Goal: Information Seeking & Learning: Learn about a topic

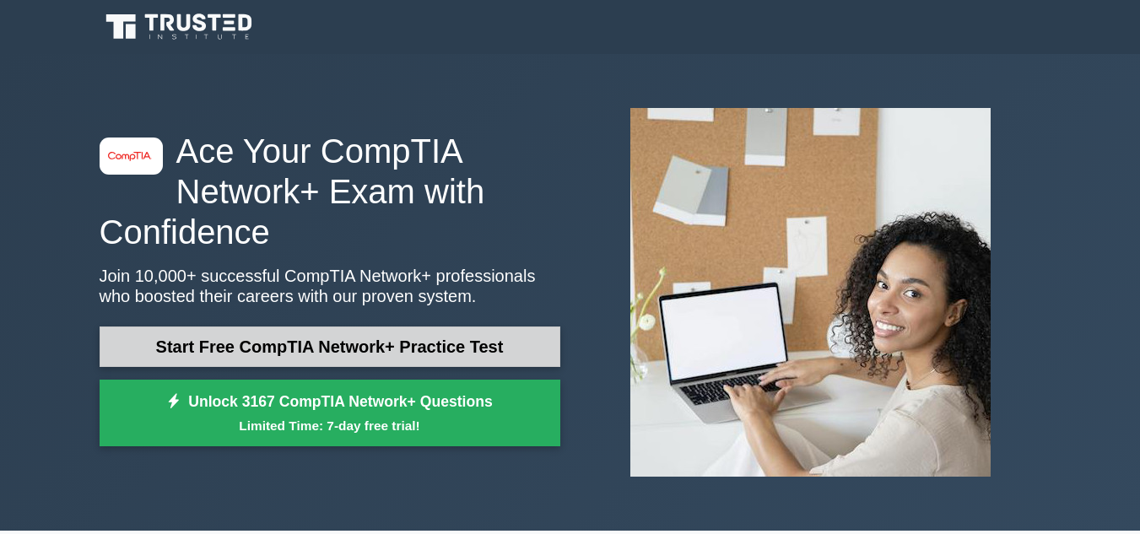
click at [500, 354] on link "Start Free CompTIA Network+ Practice Test" at bounding box center [330, 347] width 461 height 41
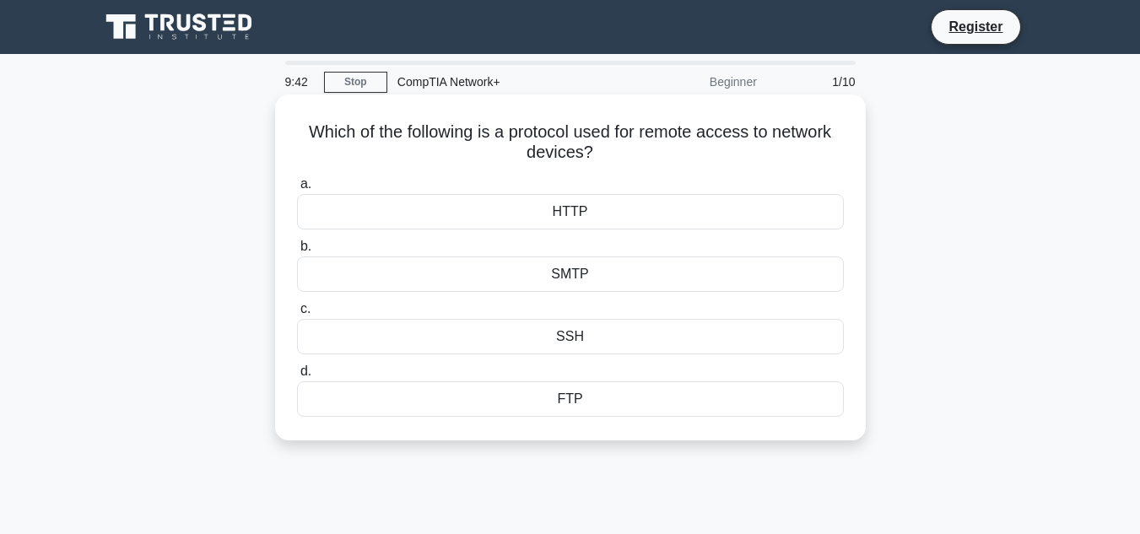
click at [521, 213] on div "HTTP" at bounding box center [570, 211] width 547 height 35
click at [297, 190] on input "a. HTTP" at bounding box center [297, 184] width 0 height 11
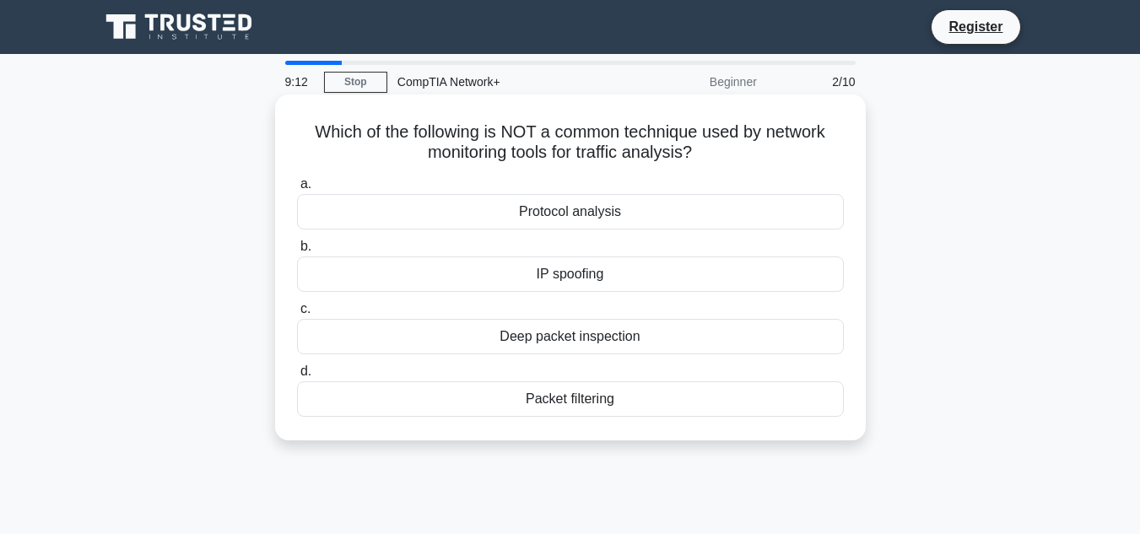
click at [562, 338] on div "Deep packet inspection" at bounding box center [570, 336] width 547 height 35
click at [297, 315] on input "c. Deep packet inspection" at bounding box center [297, 309] width 0 height 11
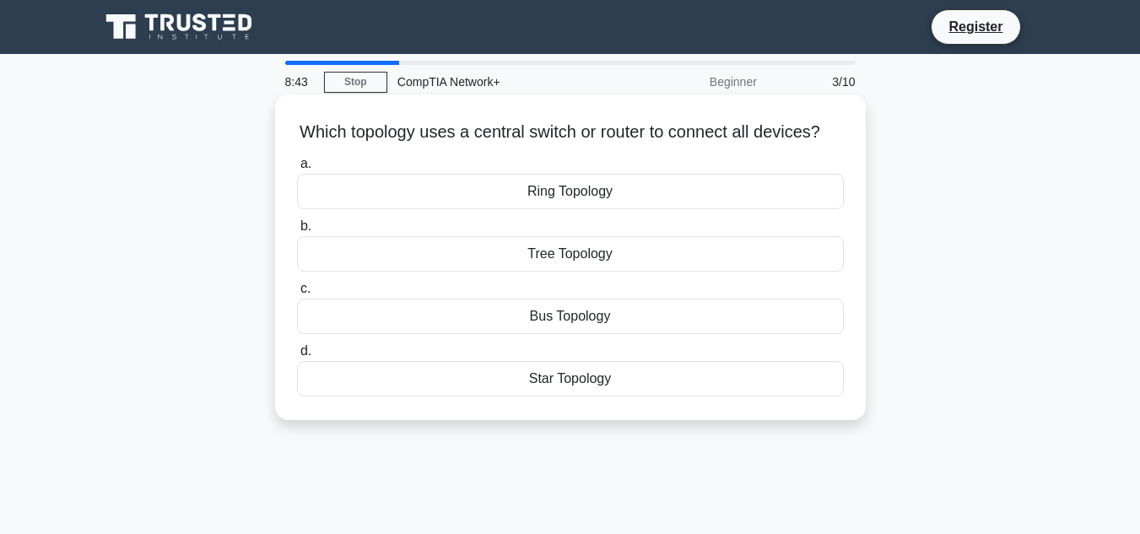
click at [516, 272] on div "Tree Topology" at bounding box center [570, 253] width 547 height 35
click at [297, 232] on input "b. Tree Topology" at bounding box center [297, 226] width 0 height 11
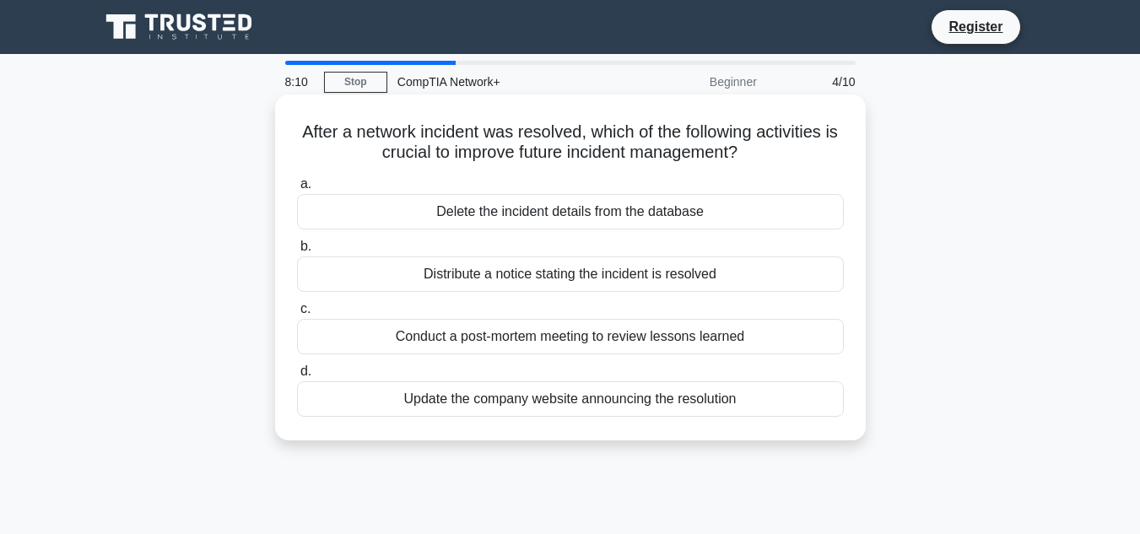
click at [409, 273] on div "Distribute a notice stating the incident is resolved" at bounding box center [570, 274] width 547 height 35
click at [297, 252] on input "b. Distribute a notice stating the incident is resolved" at bounding box center [297, 246] width 0 height 11
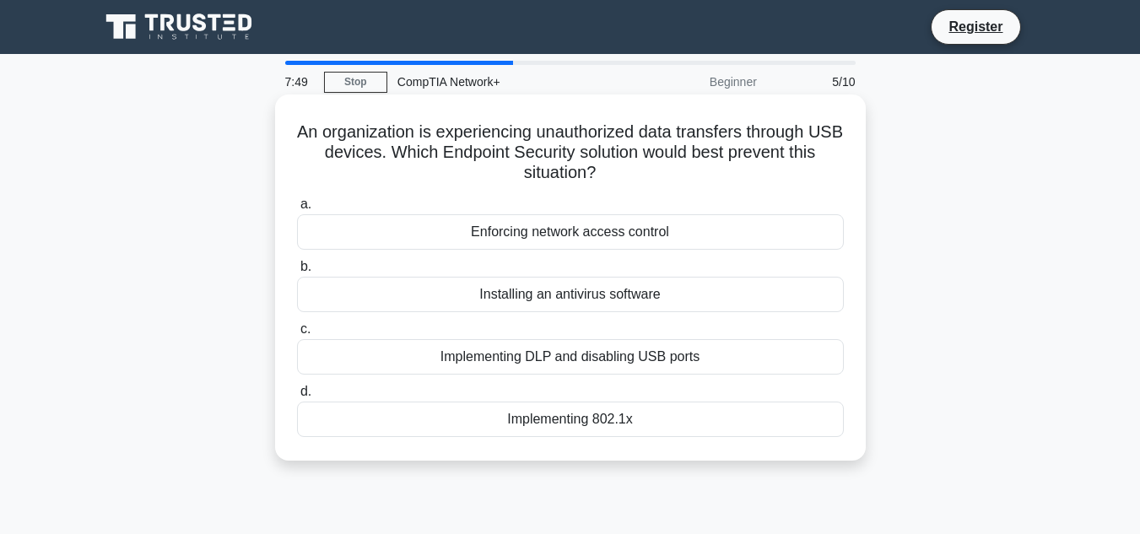
click at [542, 298] on div "Installing an antivirus software" at bounding box center [570, 294] width 547 height 35
click at [297, 273] on input "b. Installing an antivirus software" at bounding box center [297, 267] width 0 height 11
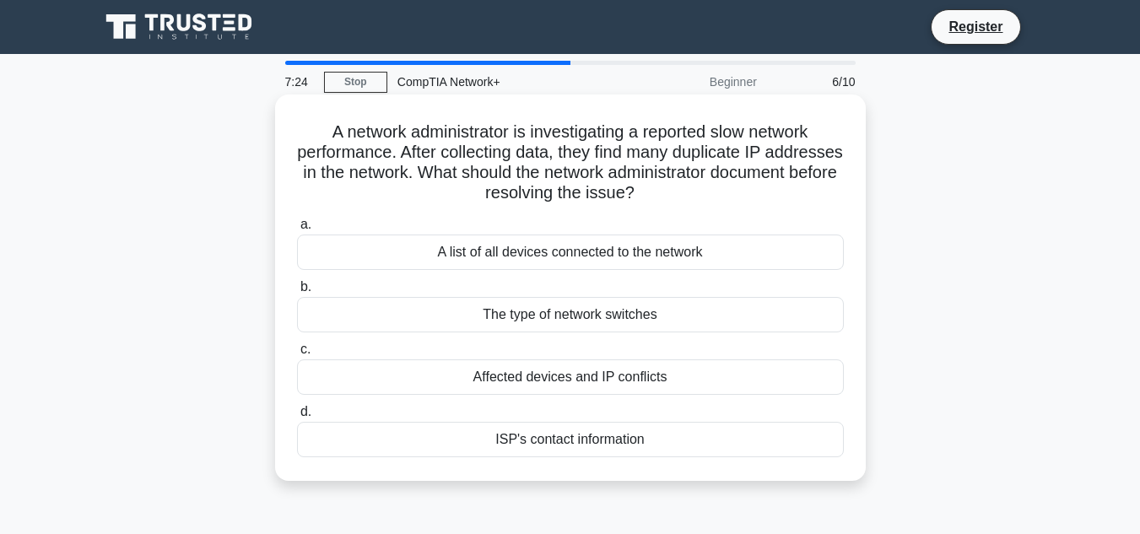
click at [630, 375] on div "Affected devices and IP conflicts" at bounding box center [570, 376] width 547 height 35
click at [297, 355] on input "c. Affected devices and IP conflicts" at bounding box center [297, 349] width 0 height 11
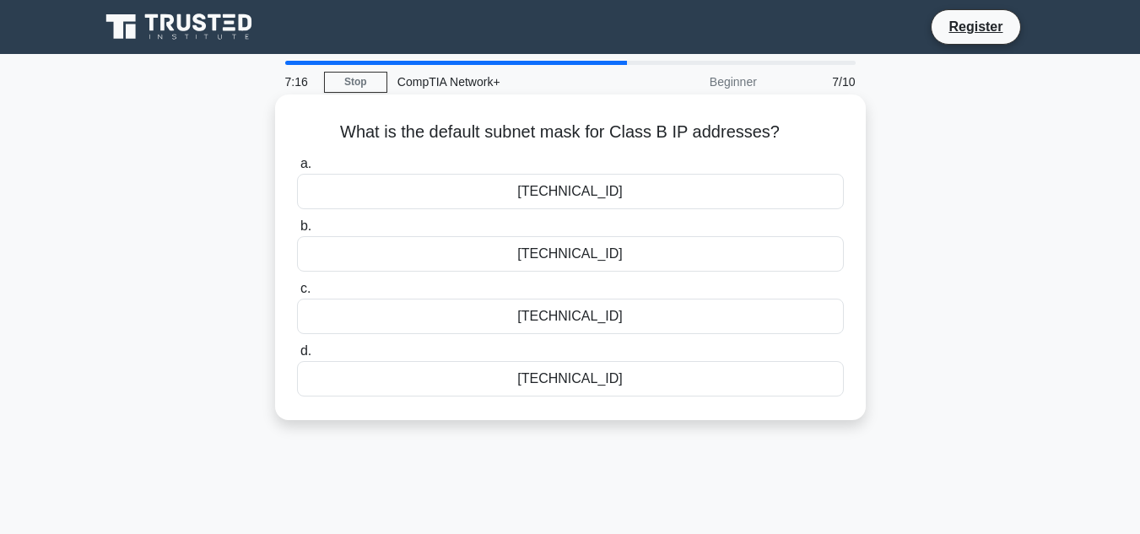
click at [598, 383] on div "255.255.255.0" at bounding box center [570, 378] width 547 height 35
click at [297, 357] on input "d. 255.255.255.0" at bounding box center [297, 351] width 0 height 11
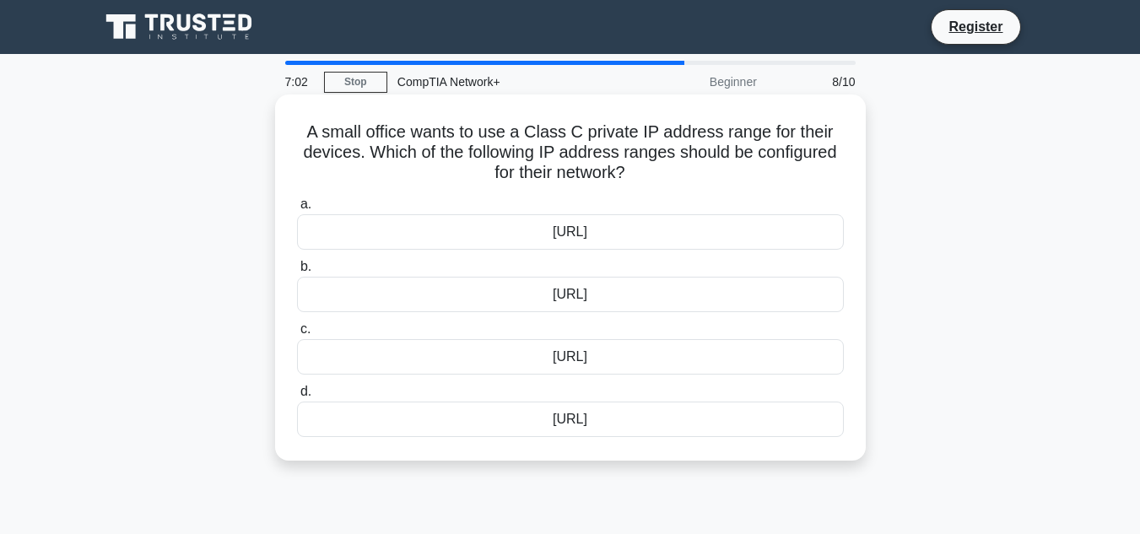
click at [548, 237] on div "10.0.0.0/8" at bounding box center [570, 231] width 547 height 35
click at [297, 210] on input "a. 10.0.0.0/8" at bounding box center [297, 204] width 0 height 11
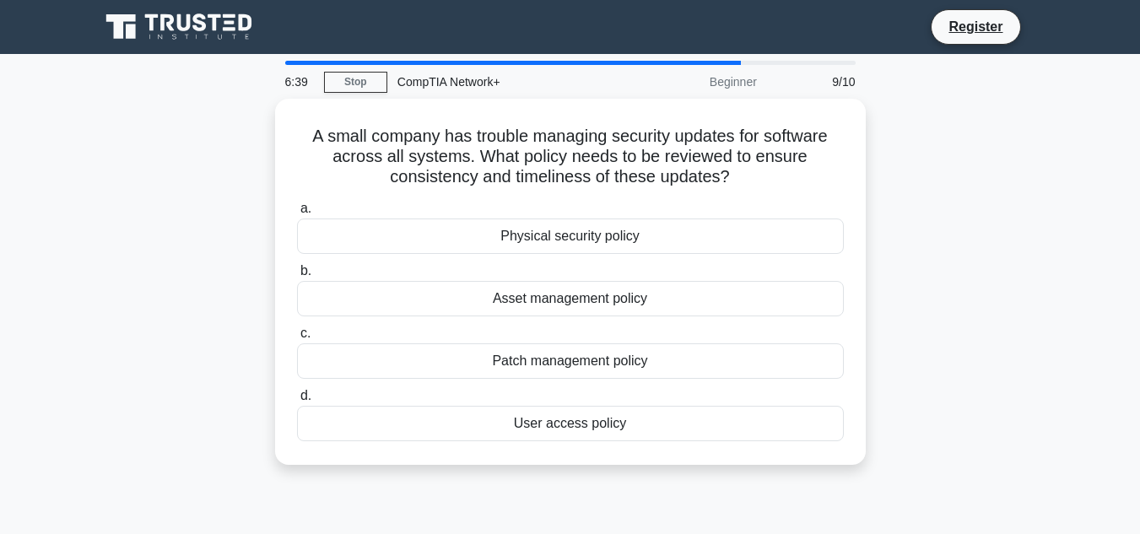
click at [548, 237] on div "Physical security policy" at bounding box center [570, 236] width 547 height 35
click at [297, 214] on input "a. Physical security policy" at bounding box center [297, 208] width 0 height 11
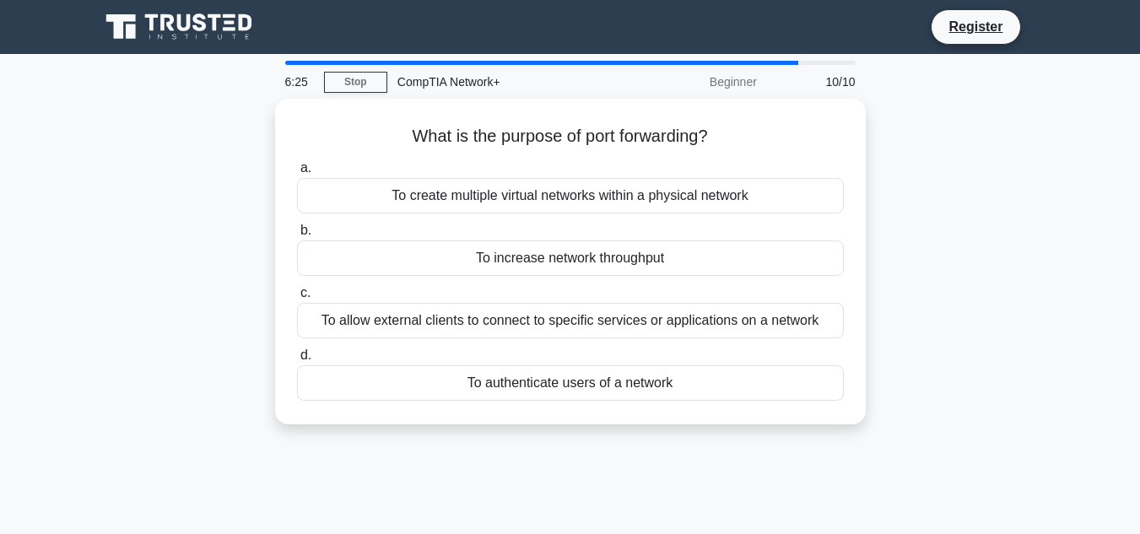
click at [548, 240] on div "To increase network throughput" at bounding box center [570, 257] width 547 height 35
click at [297, 236] on input "b. To increase network throughput" at bounding box center [297, 230] width 0 height 11
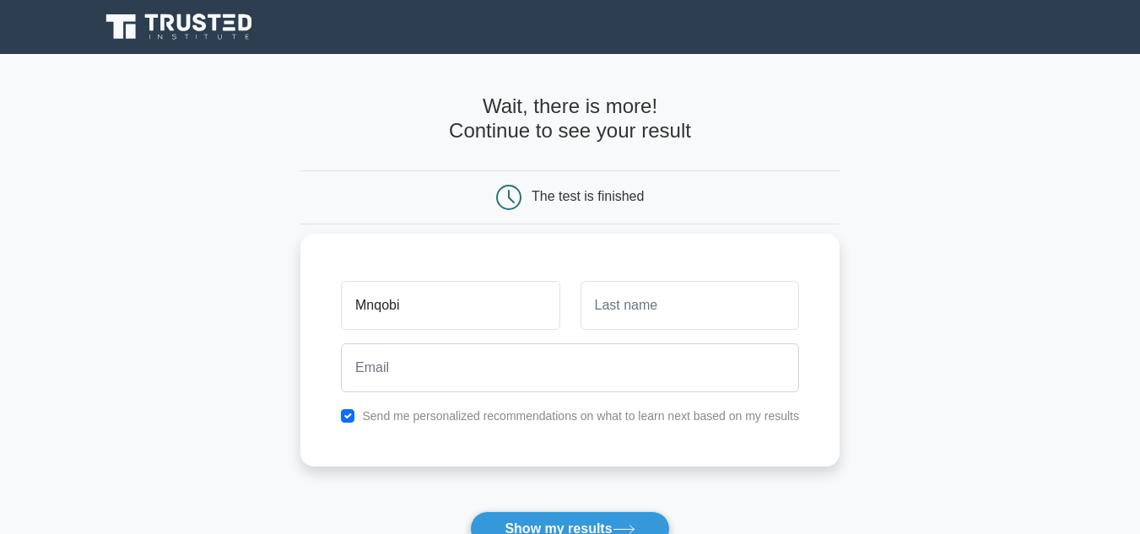
type input "Mnqobi"
click at [625, 311] on input "text" at bounding box center [690, 305] width 219 height 49
type input "Shange"
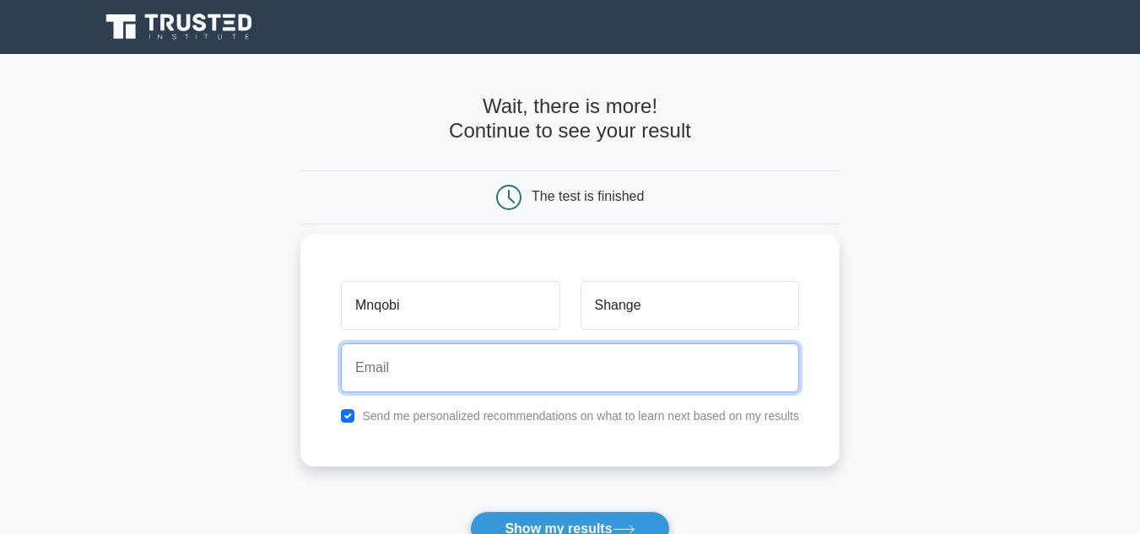
click at [500, 372] on input "email" at bounding box center [570, 367] width 458 height 49
type input "mnqobishange31@gmail.com"
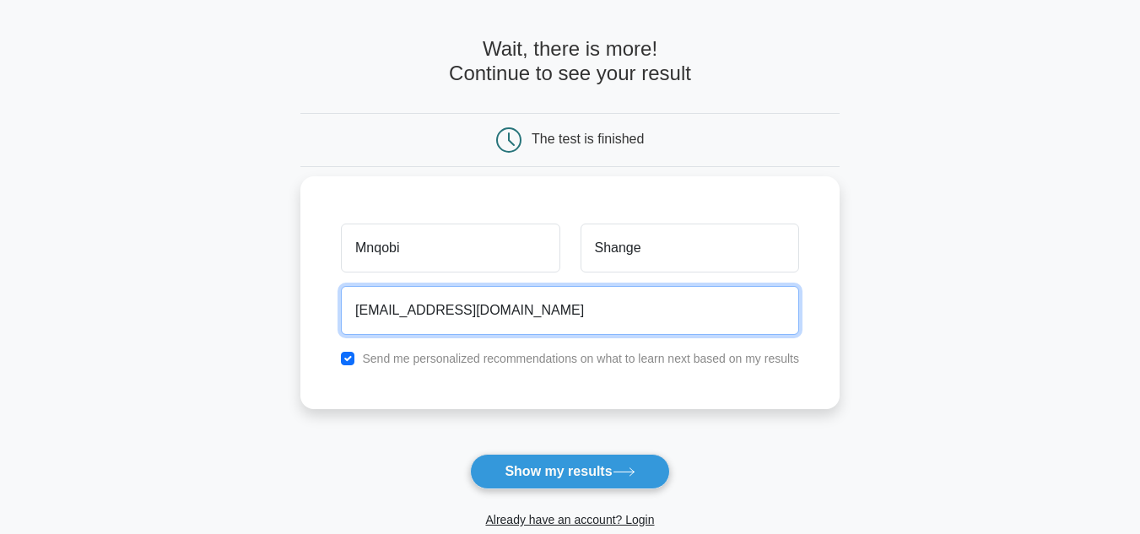
scroll to position [65, 0]
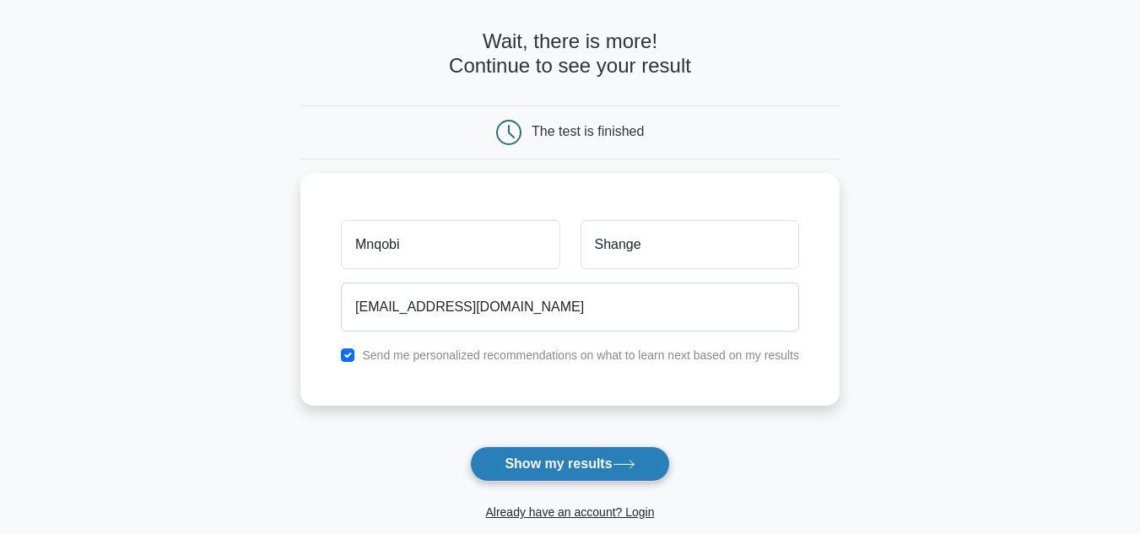
click at [586, 467] on button "Show my results" at bounding box center [569, 463] width 199 height 35
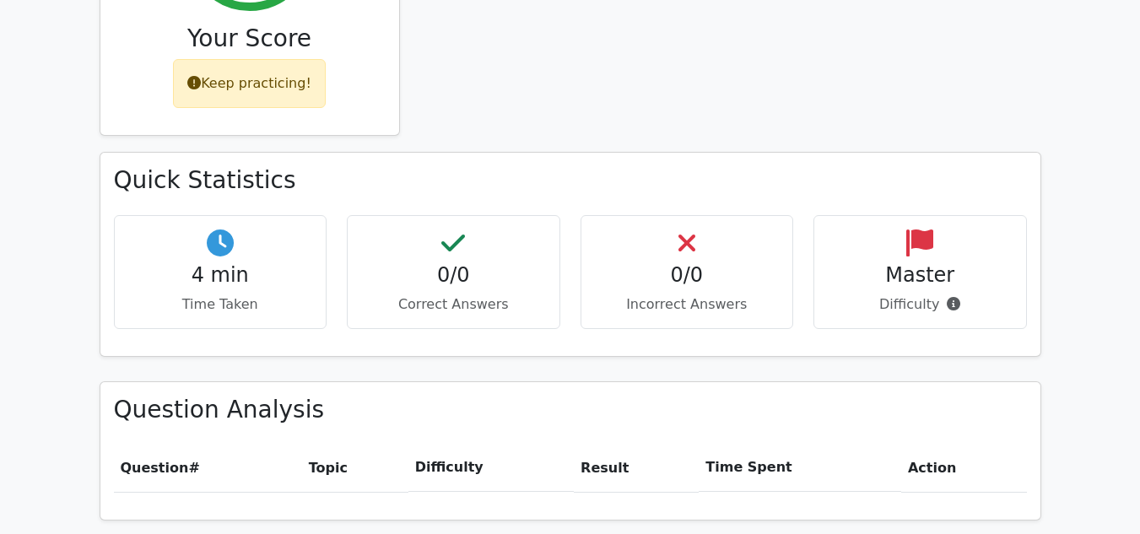
scroll to position [802, 0]
click at [432, 232] on div "0/0 Correct Answers" at bounding box center [453, 273] width 213 height 114
drag, startPoint x: 432, startPoint y: 232, endPoint x: 257, endPoint y: 232, distance: 175.5
click at [257, 232] on div "4 min Time Taken 0/0 Correct Answers 0/0 Incorrect Answers Master" at bounding box center [570, 279] width 933 height 127
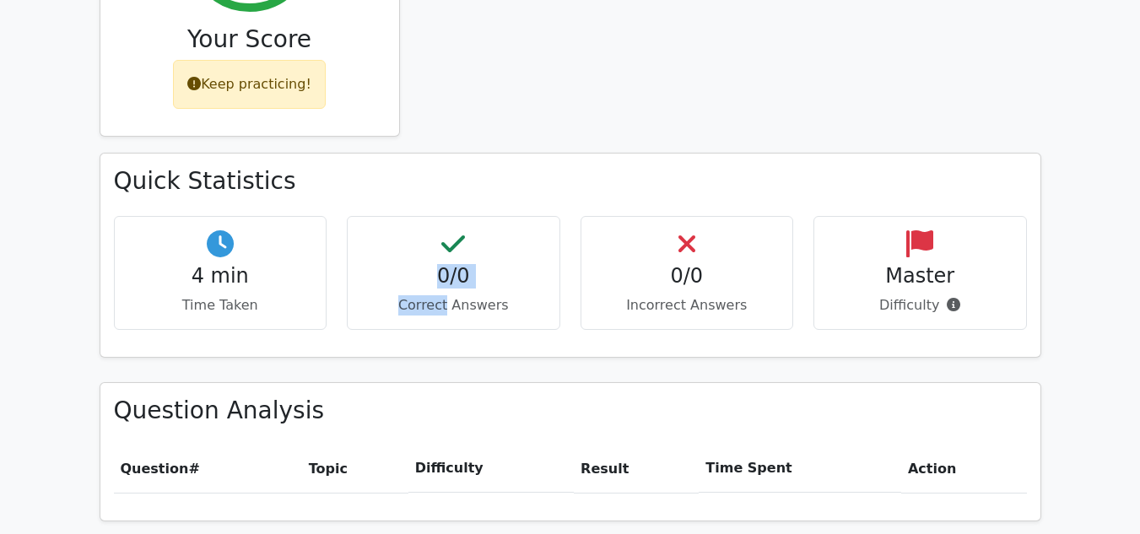
click at [257, 232] on div "4 min Time Taken" at bounding box center [220, 273] width 213 height 114
click at [694, 230] on icon at bounding box center [686, 243] width 17 height 27
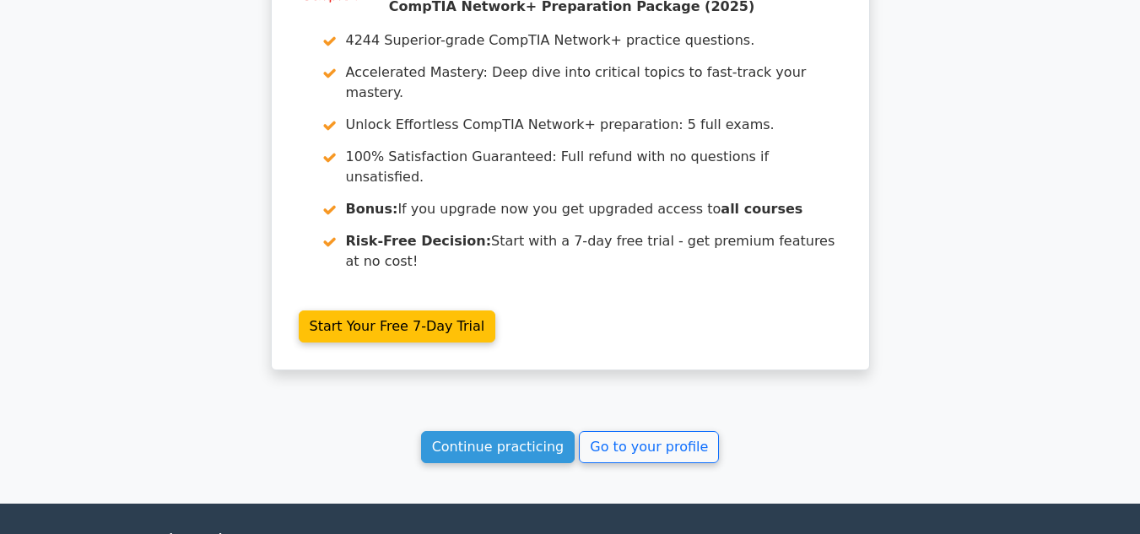
scroll to position [1471, 0]
